Goal: Find specific page/section: Find specific page/section

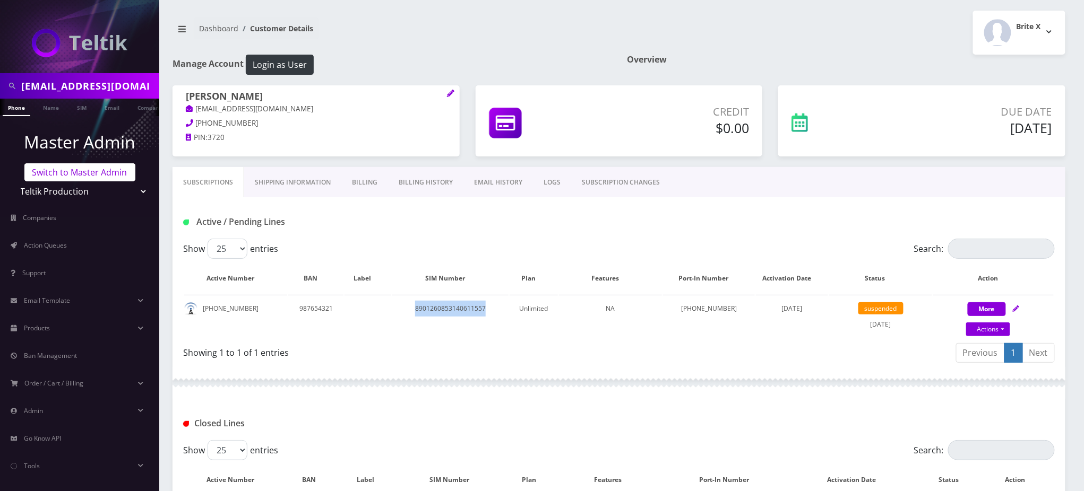
click at [52, 173] on link "Switch to Master Admin" at bounding box center [79, 172] width 111 height 18
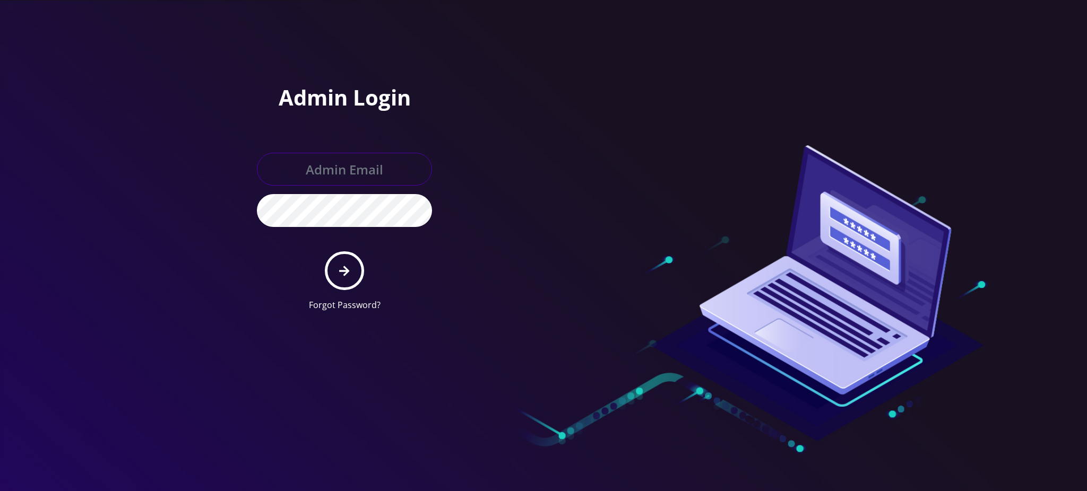
type input "rochelle@teltik.com"
click at [343, 283] on button "submit" at bounding box center [344, 271] width 39 height 39
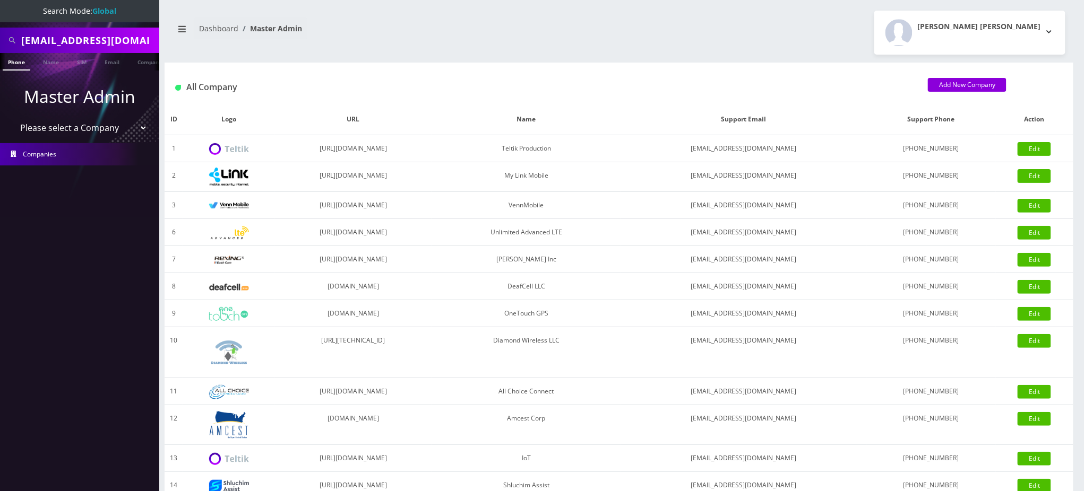
click at [90, 38] on input "joethemuhman3720@gmail.com" at bounding box center [88, 40] width 135 height 20
paste input "maxwellryder"
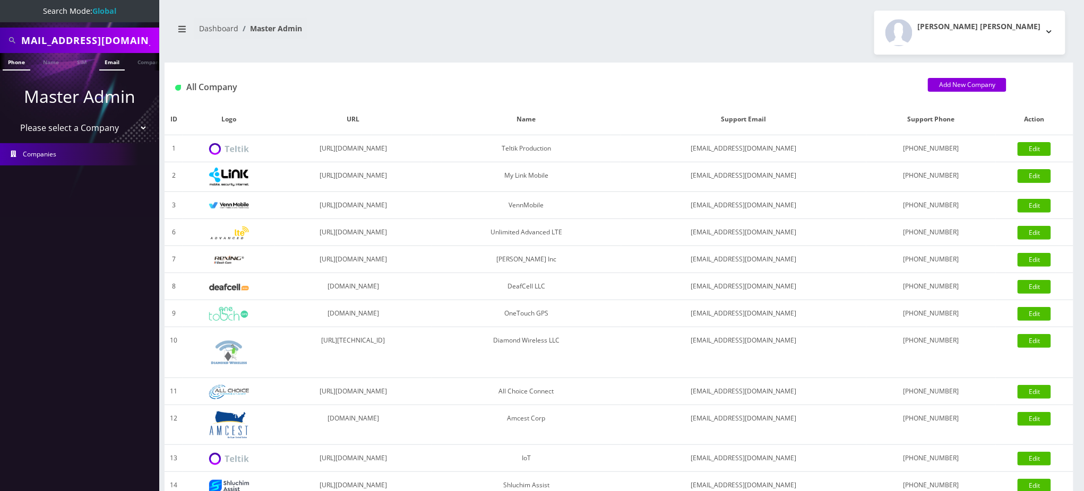
type input "[EMAIL_ADDRESS][DOMAIN_NAME]"
click at [115, 59] on link "Email" at bounding box center [111, 62] width 25 height 18
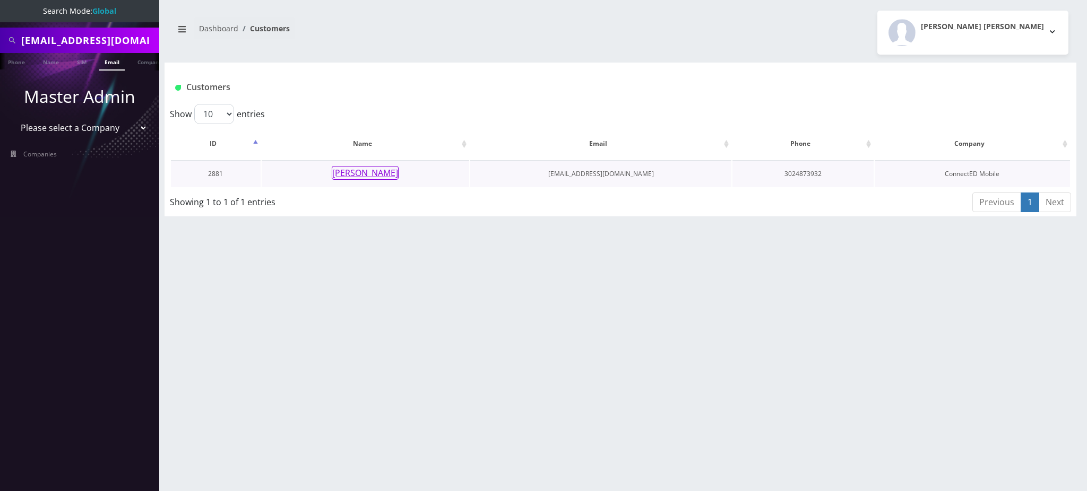
click at [372, 176] on button "[PERSON_NAME]" at bounding box center [365, 173] width 67 height 14
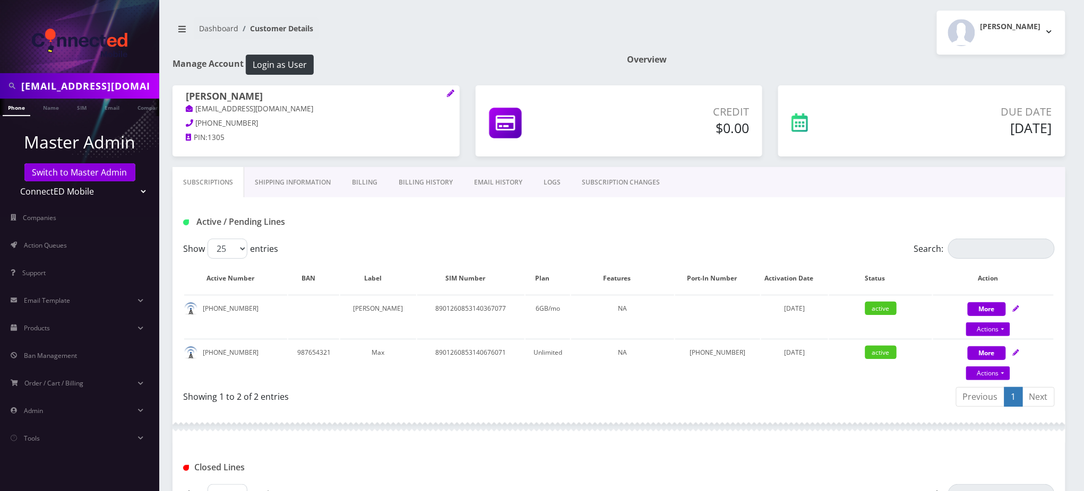
click at [369, 181] on link "Billing" at bounding box center [364, 182] width 47 height 31
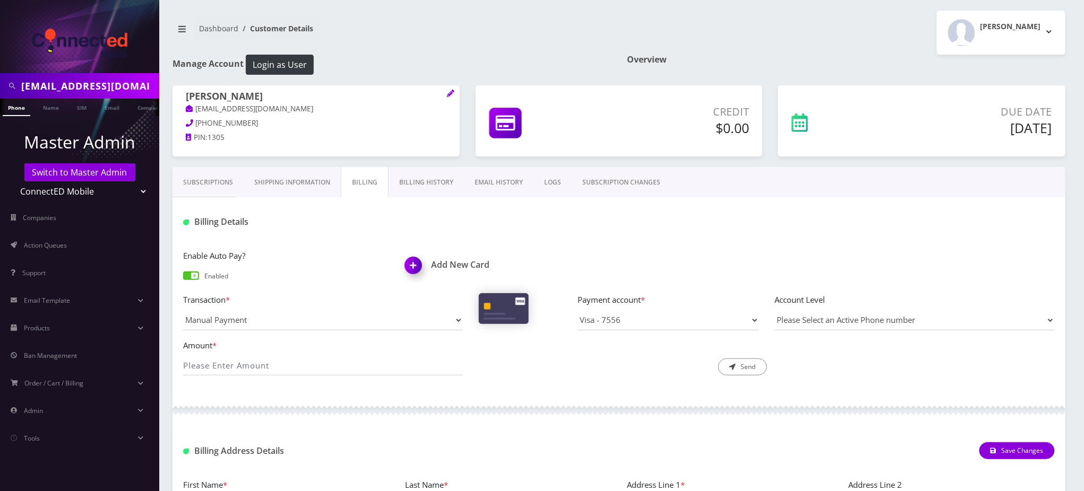
click at [418, 187] on link "Billing History" at bounding box center [426, 182] width 75 height 31
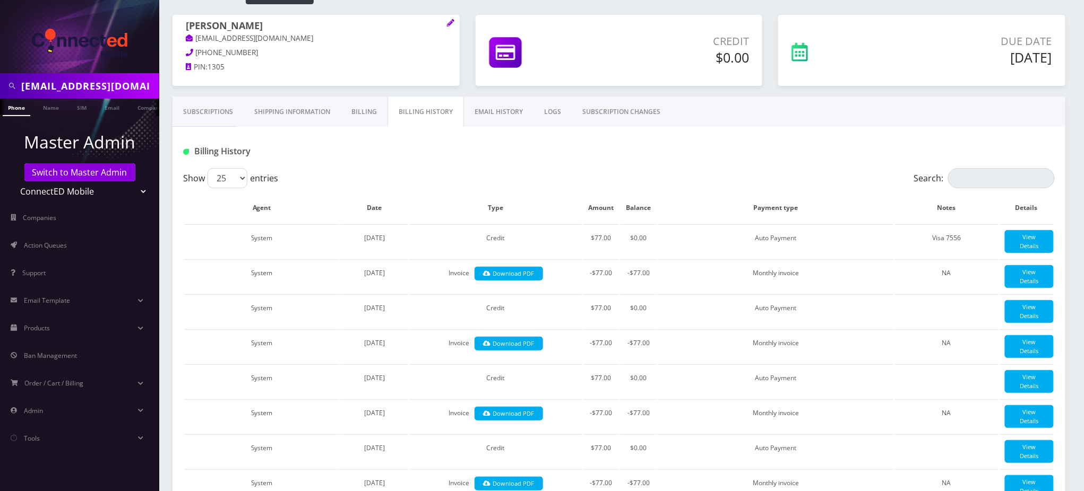
scroll to position [0, 5]
click at [87, 88] on input "[EMAIL_ADDRESS][DOMAIN_NAME]" at bounding box center [88, 86] width 135 height 20
click at [81, 174] on link "Switch to Master Admin" at bounding box center [79, 172] width 111 height 18
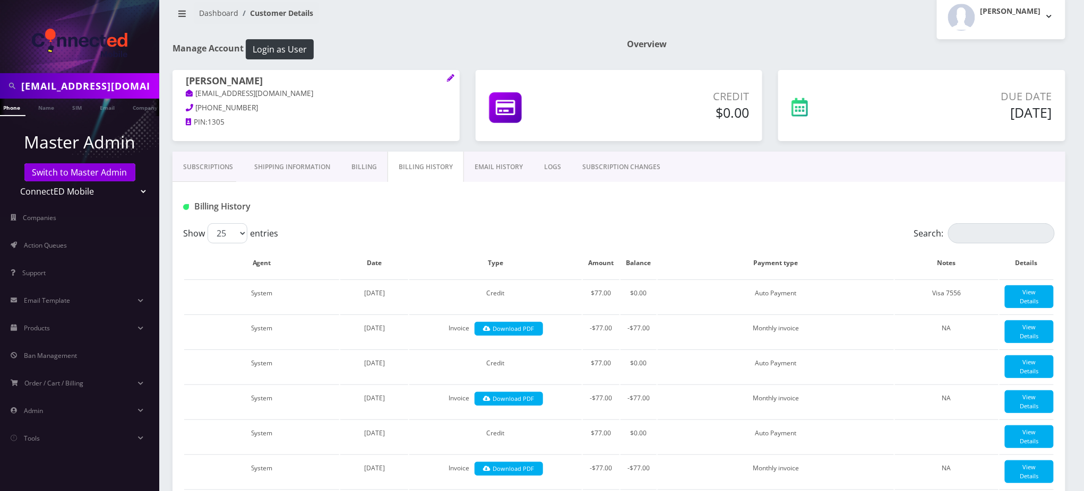
scroll to position [0, 0]
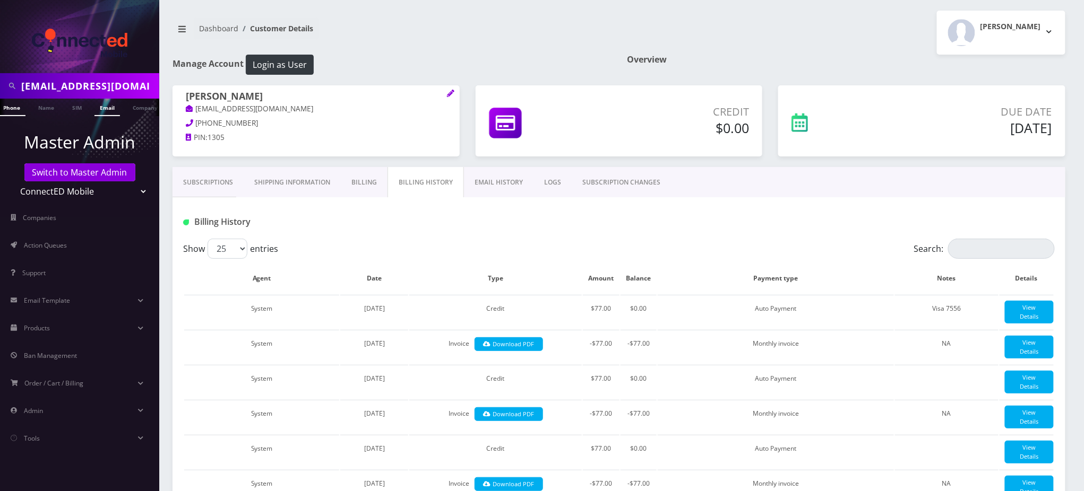
click at [107, 111] on link "Email" at bounding box center [106, 108] width 25 height 18
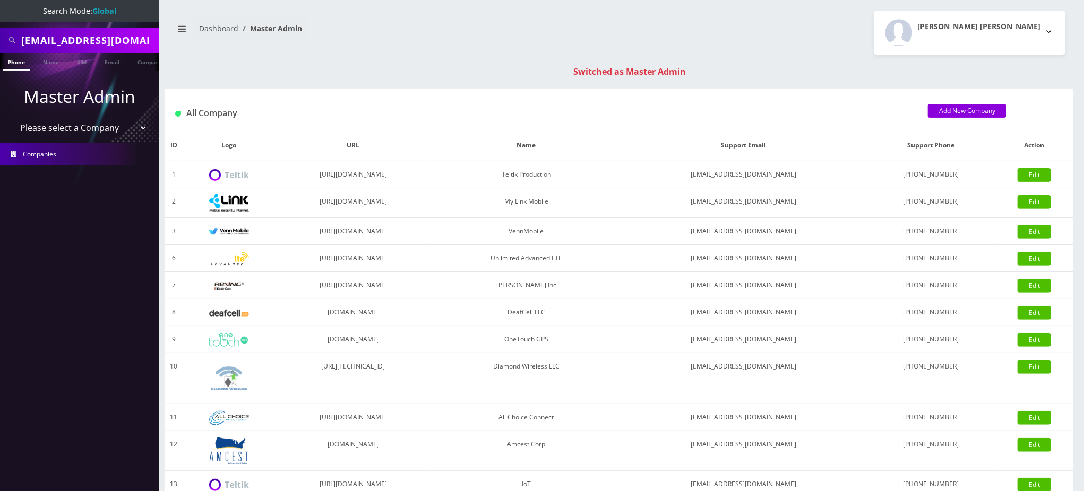
click at [71, 37] on input "[EMAIL_ADDRESS][DOMAIN_NAME]" at bounding box center [88, 40] width 135 height 20
paste input "3472226927"
type input "3472226927"
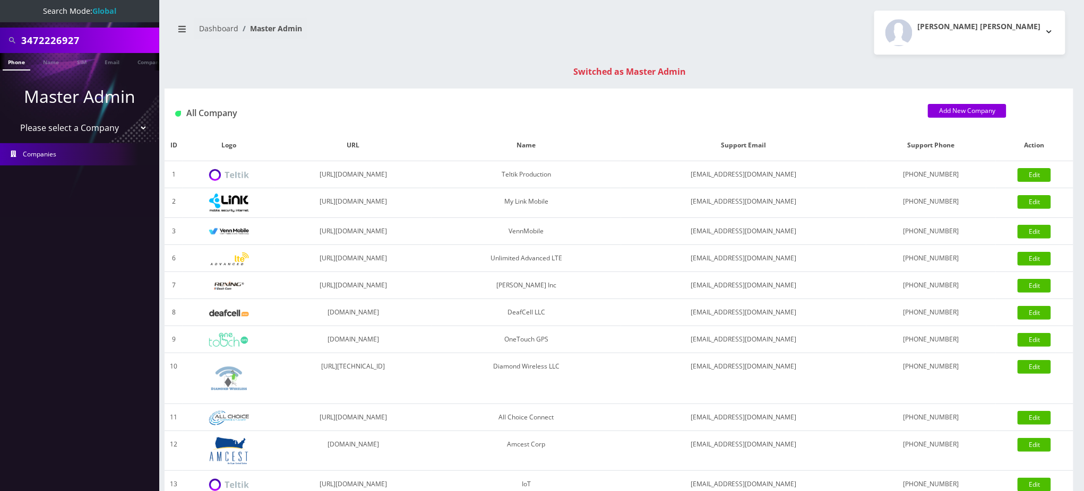
click at [15, 63] on link "Phone" at bounding box center [17, 62] width 28 height 18
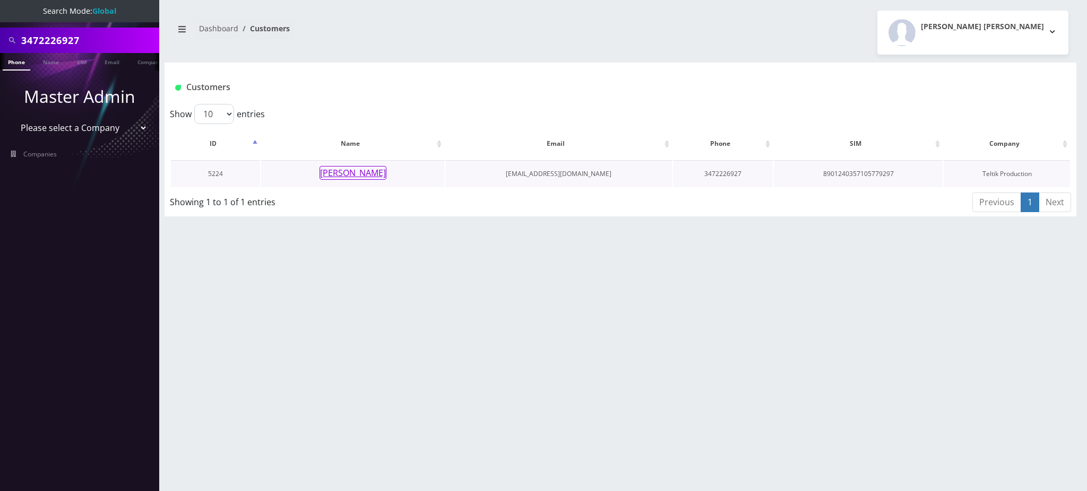
click at [342, 170] on button "Jhonnatan Romero" at bounding box center [353, 173] width 67 height 14
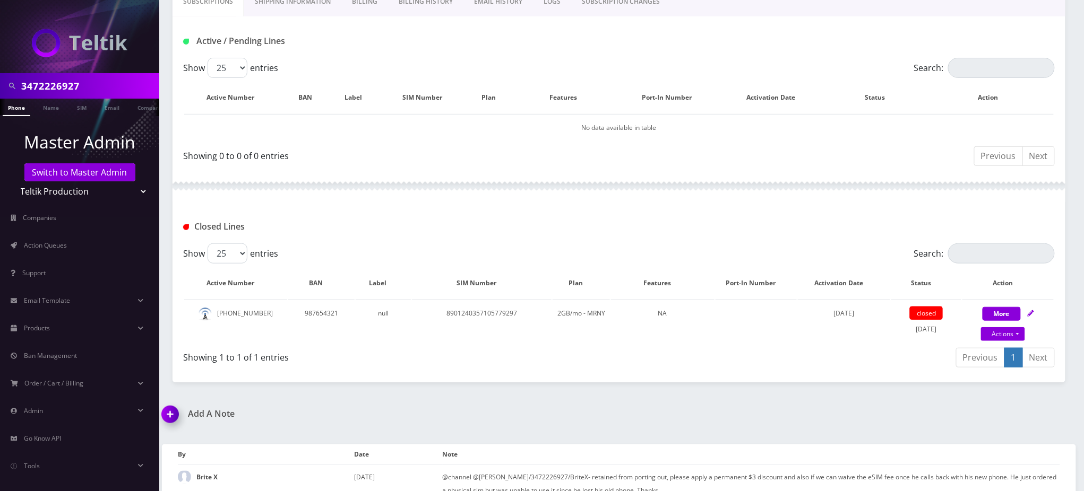
scroll to position [141, 0]
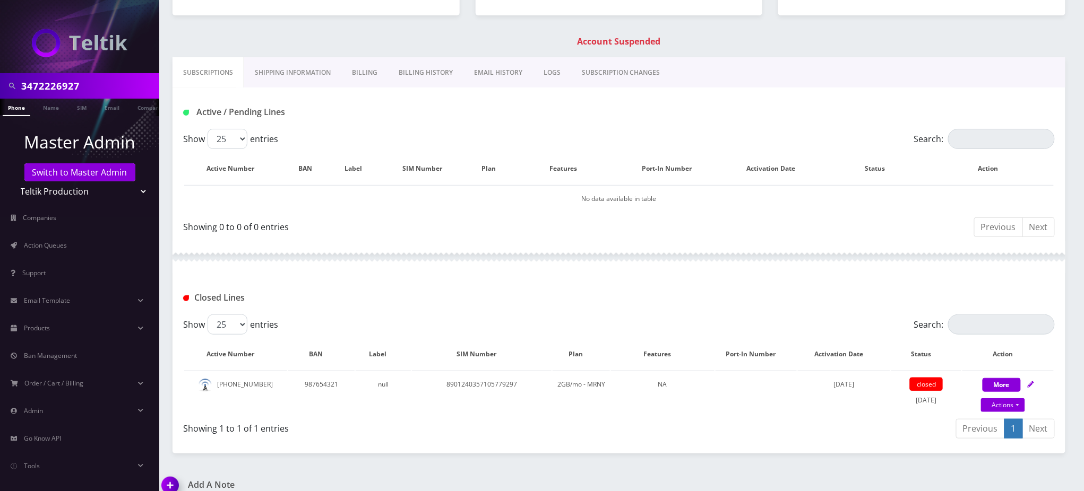
click at [424, 71] on link "Billing History" at bounding box center [425, 72] width 75 height 31
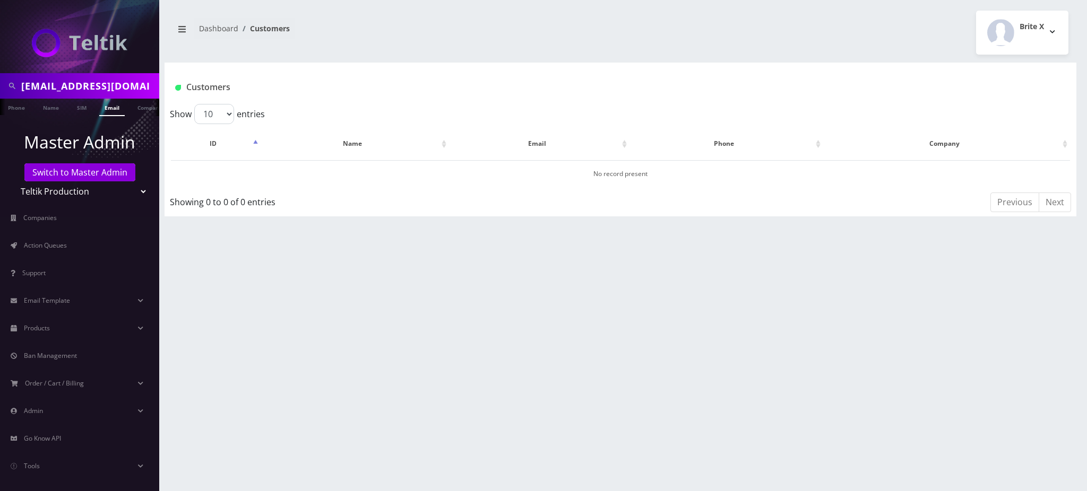
click at [107, 108] on link "Email" at bounding box center [111, 108] width 25 height 18
click at [82, 168] on link "Switch to Master Admin" at bounding box center [79, 172] width 111 height 18
click at [77, 170] on link "Switch to Master Admin" at bounding box center [79, 172] width 111 height 18
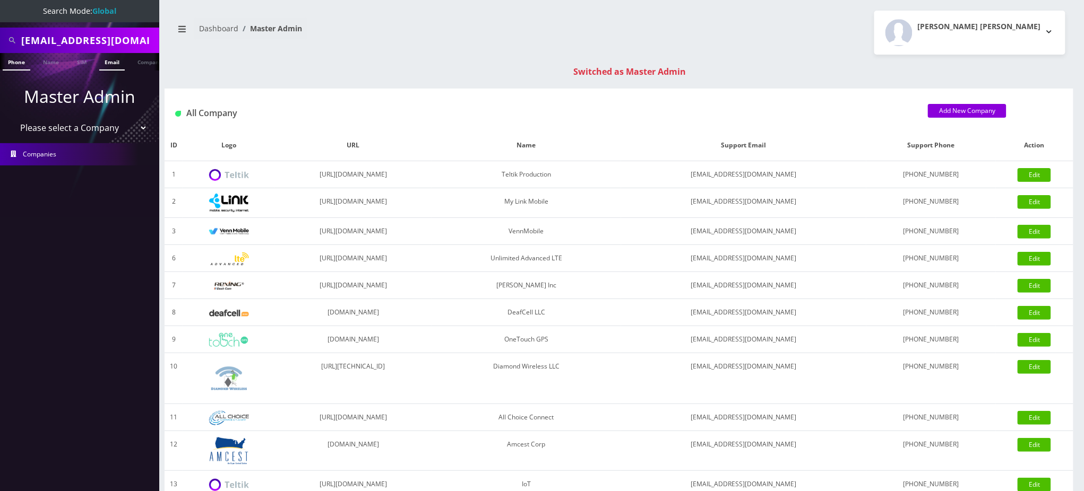
click at [107, 65] on link "Email" at bounding box center [111, 62] width 25 height 18
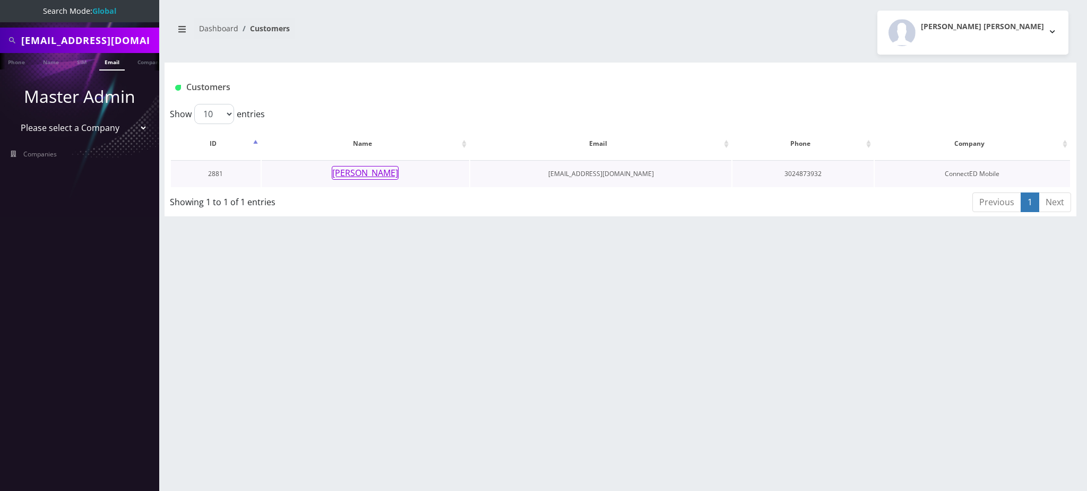
click at [353, 173] on button "[PERSON_NAME]" at bounding box center [365, 173] width 67 height 14
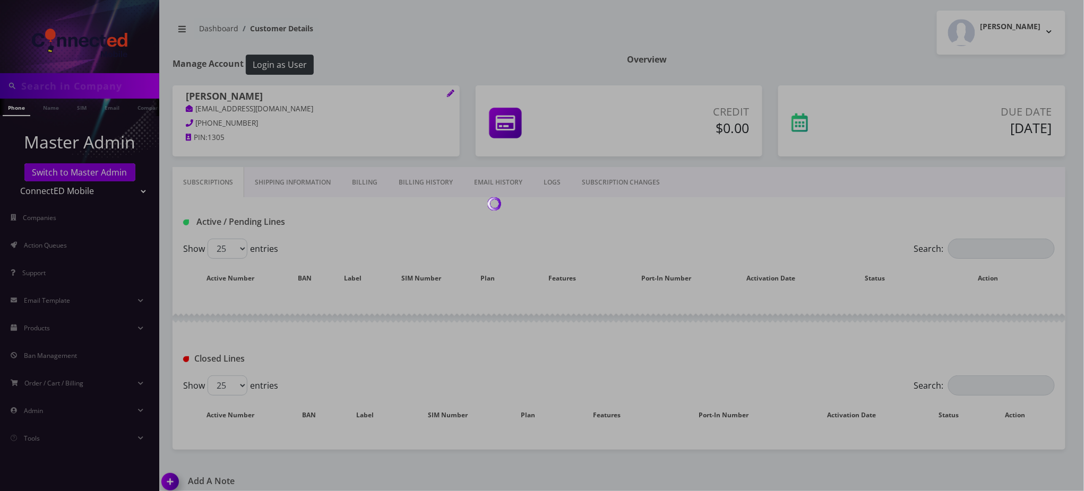
type input "[EMAIL_ADDRESS][DOMAIN_NAME]"
